Goal: Information Seeking & Learning: Learn about a topic

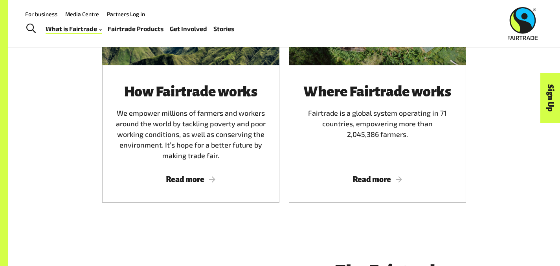
scroll to position [509, 0]
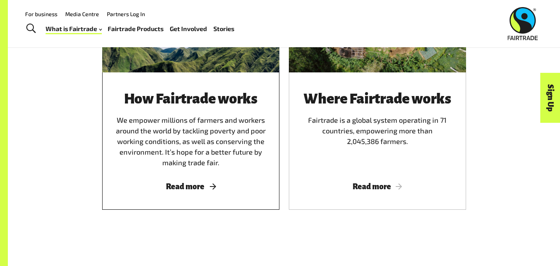
click at [177, 182] on span "Read more" at bounding box center [191, 186] width 158 height 9
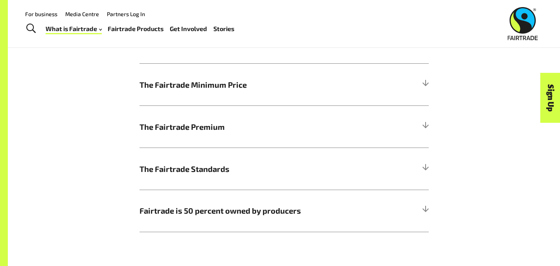
scroll to position [422, 0]
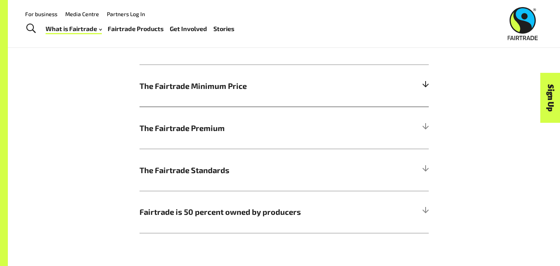
click at [429, 88] on div at bounding box center [425, 85] width 7 height 7
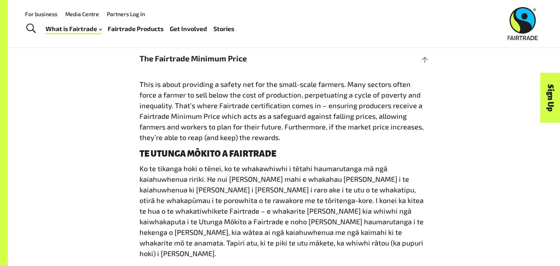
scroll to position [447, 0]
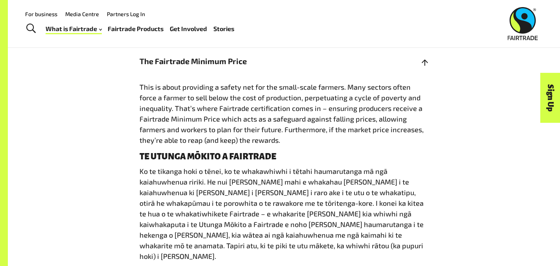
click at [429, 63] on div at bounding box center [425, 60] width 7 height 7
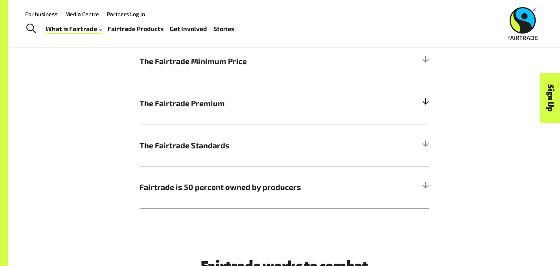
click at [429, 100] on h5 "The Fairtrade Premium" at bounding box center [284, 103] width 289 height 42
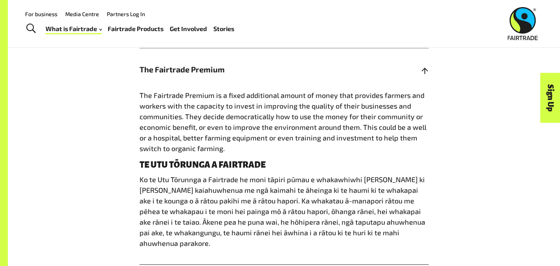
scroll to position [481, 0]
click at [429, 71] on div at bounding box center [425, 68] width 7 height 7
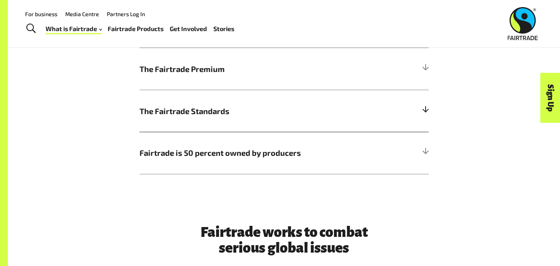
click at [429, 110] on div at bounding box center [425, 110] width 7 height 7
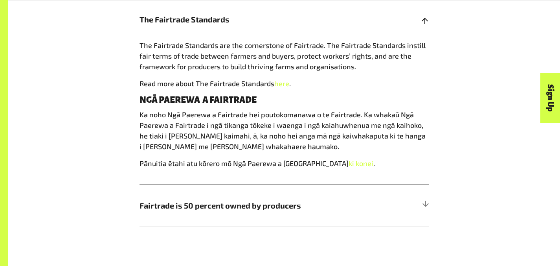
scroll to position [573, 0]
click at [429, 22] on div at bounding box center [425, 18] width 7 height 7
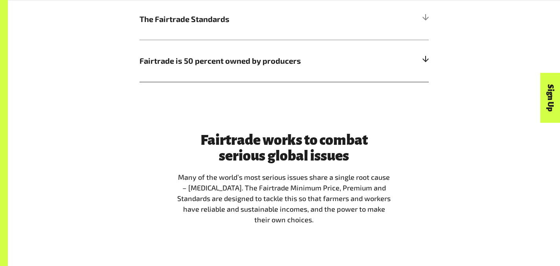
click at [429, 60] on div at bounding box center [425, 60] width 7 height 7
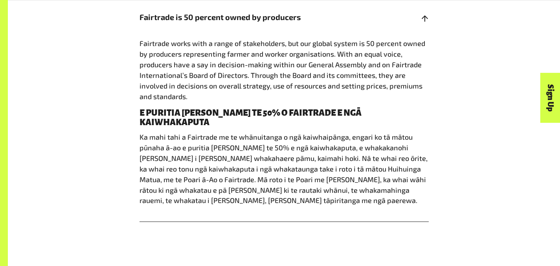
scroll to position [618, 0]
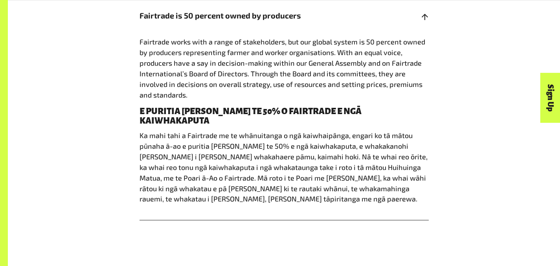
click at [429, 19] on div at bounding box center [425, 15] width 7 height 7
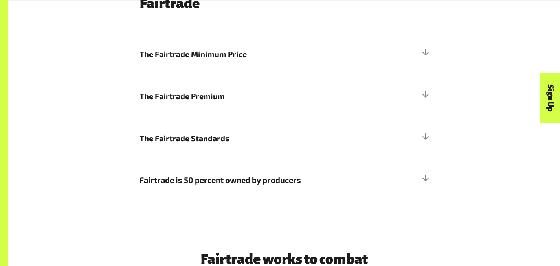
scroll to position [455, 0]
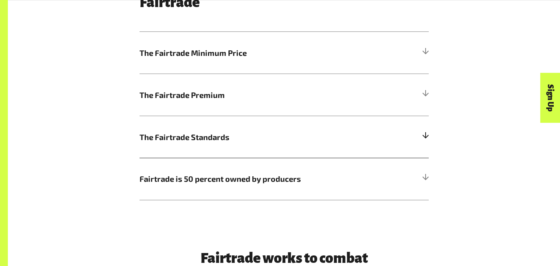
click at [429, 139] on h5 "The Fairtrade Standards" at bounding box center [284, 137] width 289 height 42
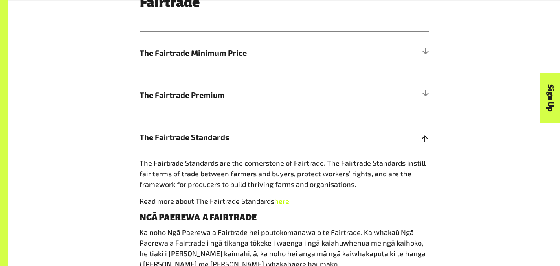
click at [274, 204] on link "here" at bounding box center [281, 201] width 15 height 9
